Goal: Task Accomplishment & Management: Manage account settings

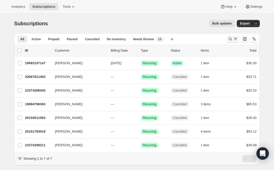
click at [229, 39] on icon "Search and filter results" at bounding box center [229, 38] width 5 height 5
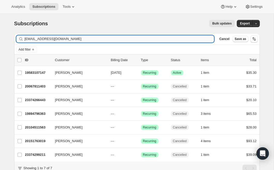
click at [63, 41] on input "[EMAIL_ADDRESS][DOMAIN_NAME]" at bounding box center [119, 38] width 189 height 7
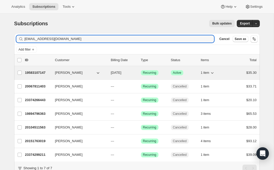
type input "[EMAIL_ADDRESS][DOMAIN_NAME]"
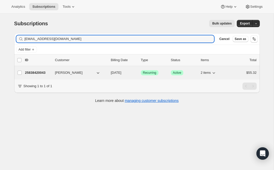
click at [36, 72] on p "25838420043" at bounding box center [38, 72] width 26 height 5
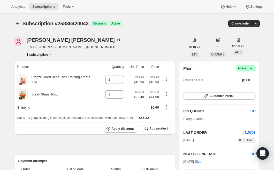
click at [252, 69] on icon at bounding box center [250, 68] width 5 height 5
click at [250, 89] on span "Cancel subscription" at bounding box center [243, 87] width 29 height 5
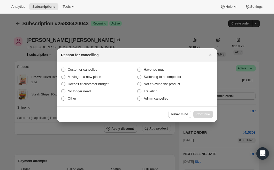
click at [94, 65] on section "Customer cancelled Have too much Moving to a new place Switching to a competito…" at bounding box center [137, 84] width 160 height 44
click at [94, 70] on span "Customer cancelled" at bounding box center [83, 70] width 30 height 4
click at [61, 68] on input "Customer cancelled" at bounding box center [61, 68] width 0 height 0
radio input "true"
click at [203, 117] on button "Continue" at bounding box center [203, 114] width 20 height 7
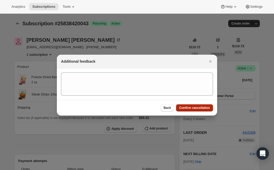
click at [195, 107] on span "Confirm cancellation" at bounding box center [194, 108] width 31 height 4
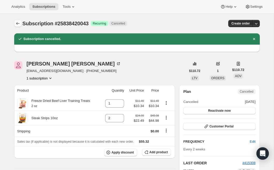
click at [16, 25] on icon "Subscriptions" at bounding box center [17, 23] width 5 height 5
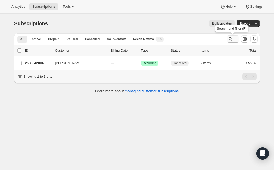
click at [229, 40] on icon "Search and filter results" at bounding box center [229, 38] width 5 height 5
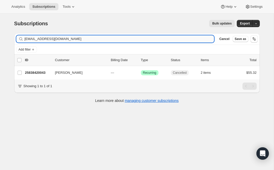
click at [54, 38] on input "[EMAIL_ADDRESS][DOMAIN_NAME]" at bounding box center [119, 38] width 189 height 7
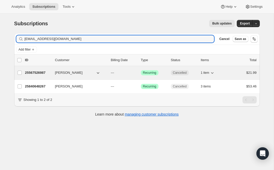
type input "[EMAIL_ADDRESS][DOMAIN_NAME]"
click at [40, 72] on p "25567526987" at bounding box center [38, 72] width 26 height 5
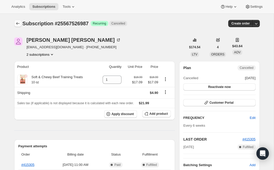
click at [15, 23] on button "Subscriptions" at bounding box center [17, 23] width 7 height 7
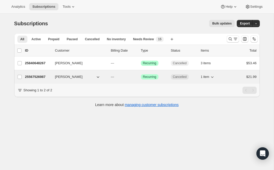
click at [44, 78] on p "25567526987" at bounding box center [38, 76] width 26 height 5
